Goal: Task Accomplishment & Management: Manage account settings

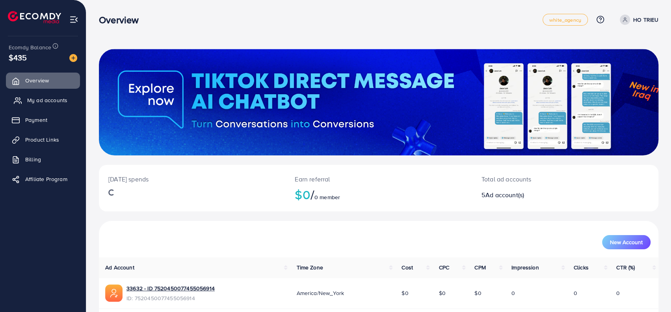
click at [34, 95] on link "My ad accounts" at bounding box center [43, 100] width 74 height 16
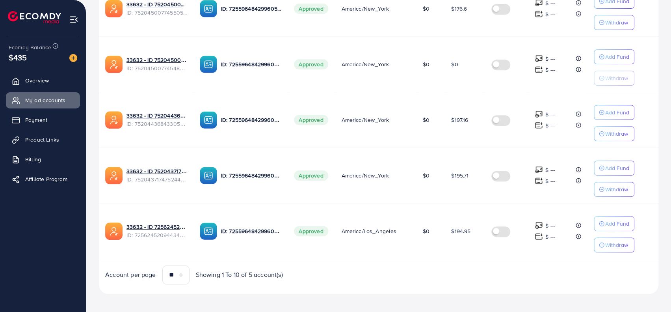
click at [344, 275] on div "Account per page ** ** ** *** Showing 1 To 10 of 5 account(s)" at bounding box center [239, 274] width 280 height 19
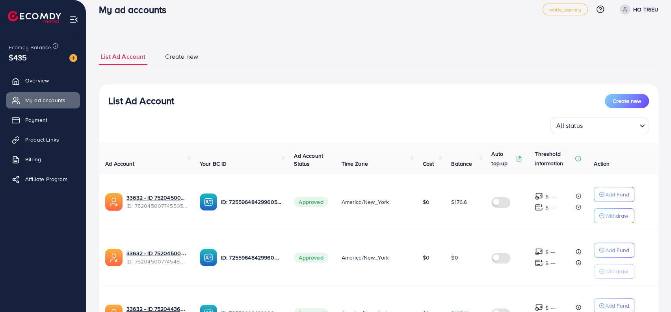
scroll to position [6, 0]
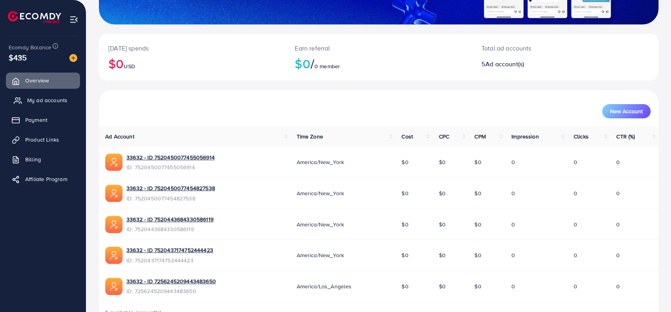
scroll to position [113, 0]
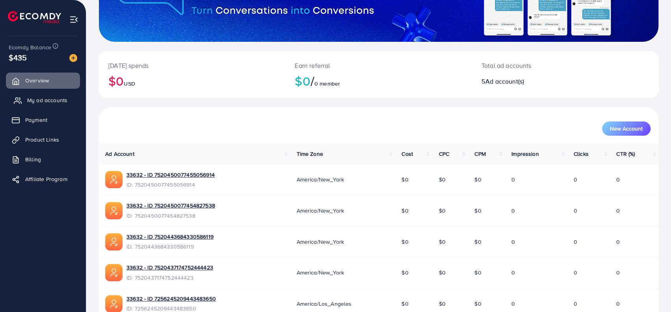
click at [57, 97] on span "My ad accounts" at bounding box center [47, 100] width 40 height 8
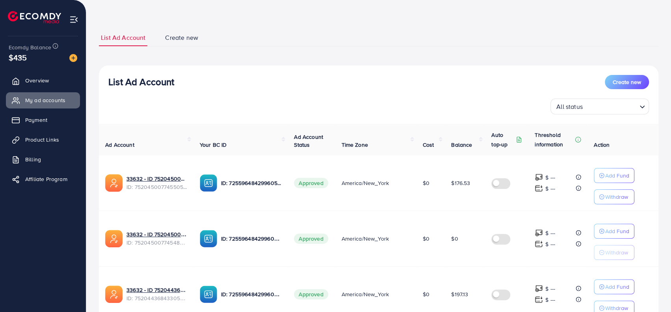
scroll to position [79, 0]
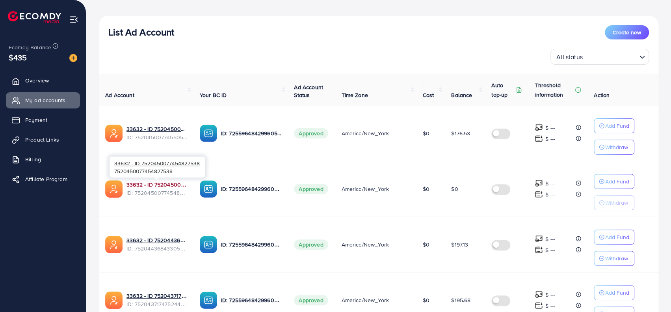
click at [162, 183] on link "33632 - ID 7520450077454827538" at bounding box center [156, 184] width 61 height 8
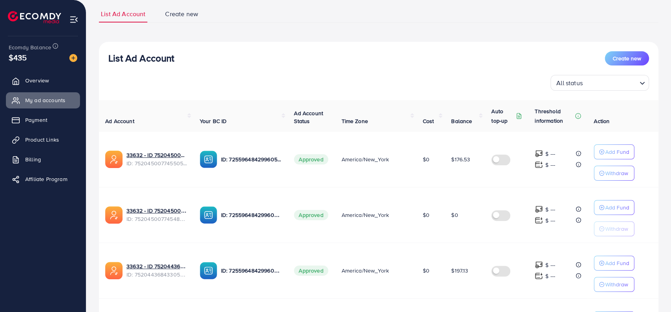
scroll to position [0, 0]
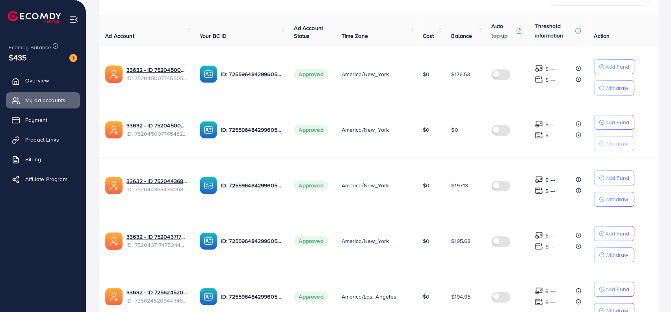
scroll to position [203, 0]
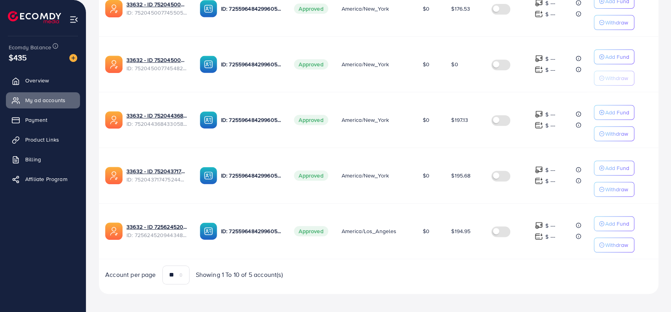
click at [404, 297] on div "List Ad Account Create new List Ad Account Create new All status Loading... Ad …" at bounding box center [378, 74] width 559 height 457
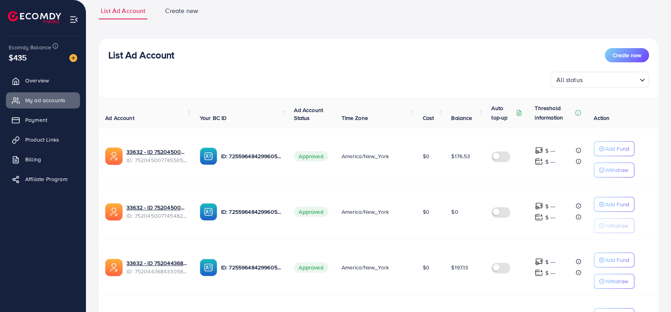
scroll to position [0, 0]
